Goal: Transaction & Acquisition: Purchase product/service

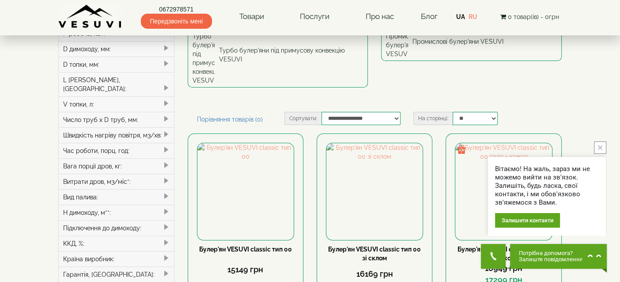
scroll to position [163, 0]
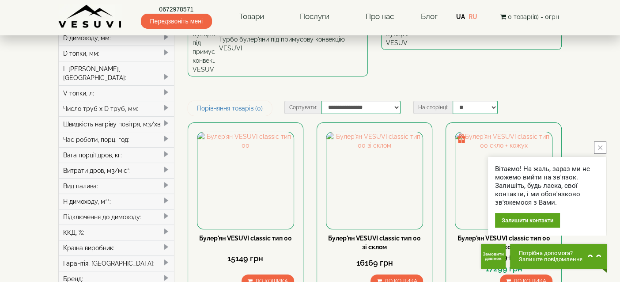
click at [601, 146] on icon "close button" at bounding box center [600, 147] width 4 height 4
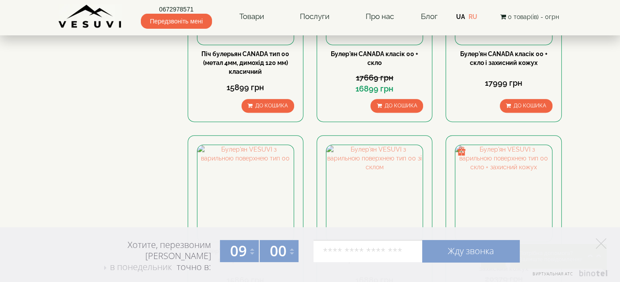
scroll to position [538, 0]
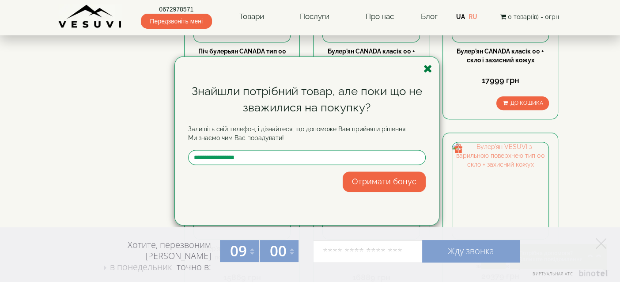
click at [428, 69] on icon "button" at bounding box center [428, 68] width 9 height 11
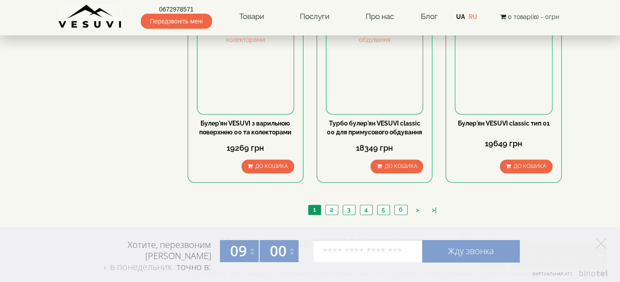
scroll to position [1059, 0]
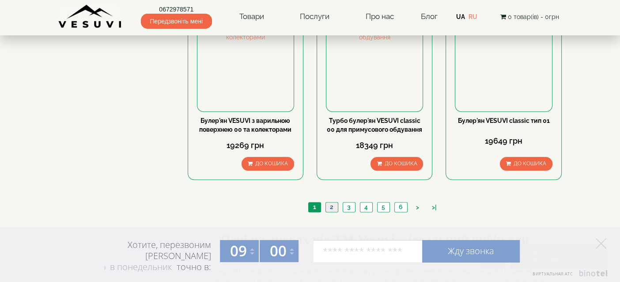
click at [329, 202] on link "2" at bounding box center [332, 206] width 12 height 9
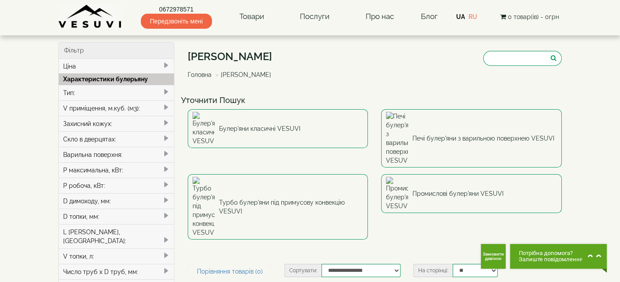
click at [163, 92] on span at bounding box center [166, 91] width 7 height 7
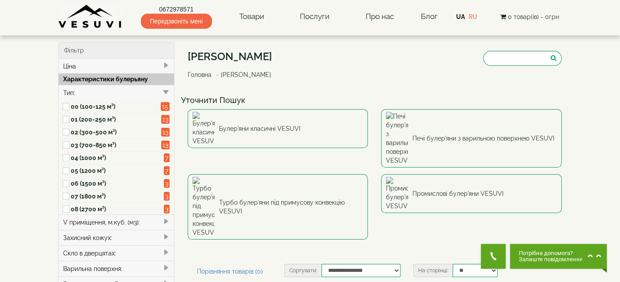
click at [86, 220] on div "V приміщення, м.куб. (м3):" at bounding box center [116, 221] width 115 height 15
click at [79, 106] on label "00 (100-125 м³)" at bounding box center [116, 106] width 90 height 9
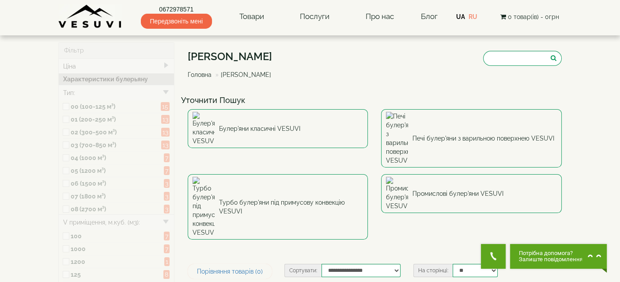
type input "*****"
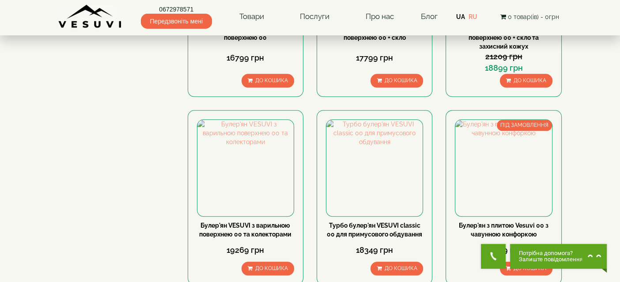
scroll to position [956, 0]
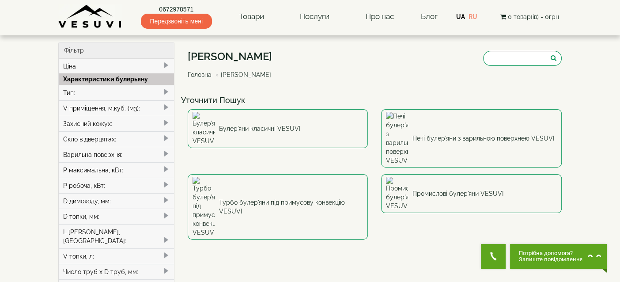
click at [69, 108] on div "V приміщення, м.куб. (м3):" at bounding box center [116, 107] width 115 height 15
